Goal: Information Seeking & Learning: Learn about a topic

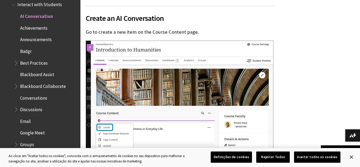
scroll to position [348, 0]
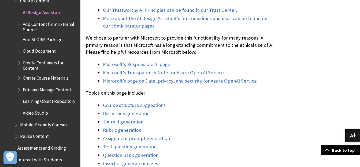
scroll to position [473, 0]
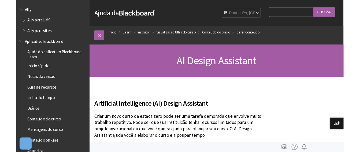
scroll to position [763, 0]
